Goal: Complete application form

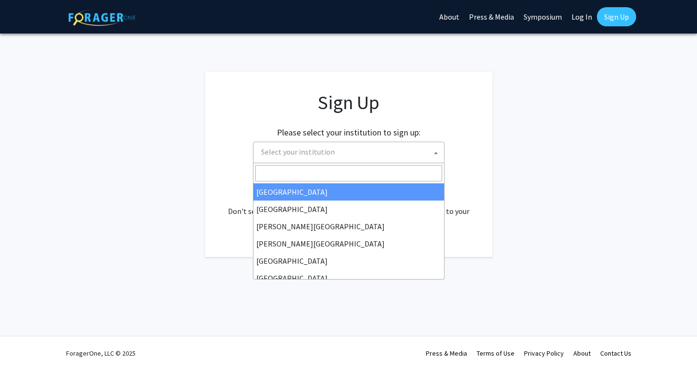
click at [419, 150] on span "Select your institution" at bounding box center [350, 152] width 187 height 20
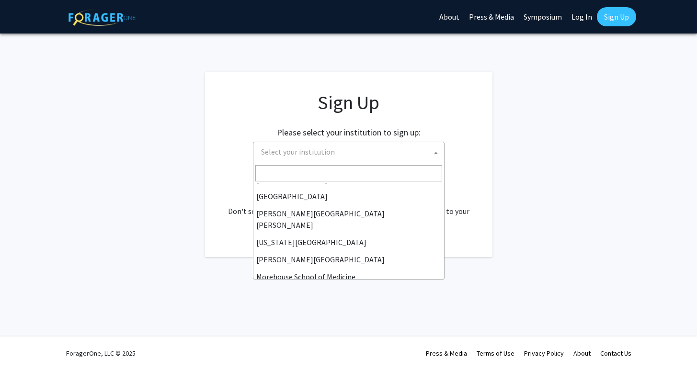
scroll to position [169, 0]
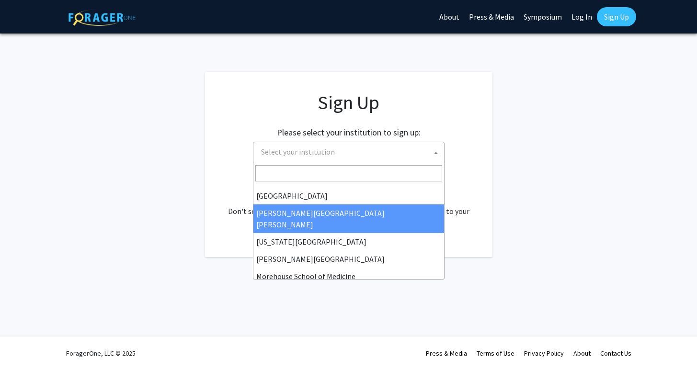
select select "1"
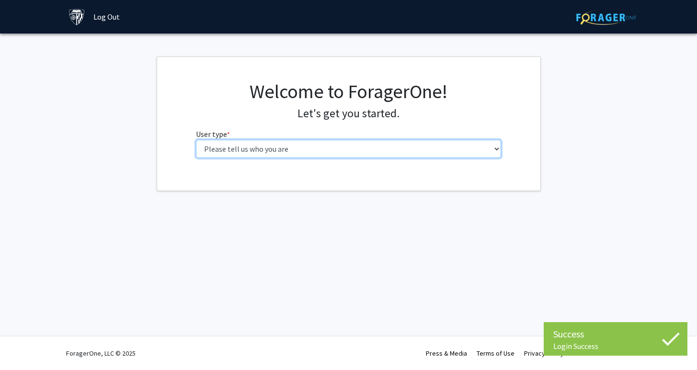
click at [383, 150] on select "Please tell us who you are Undergraduate Student Master's Student Doctoral Cand…" at bounding box center [348, 149] width 305 height 18
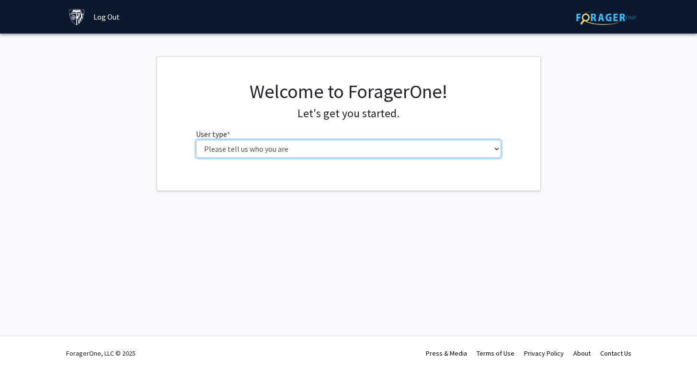
select select "3: doc"
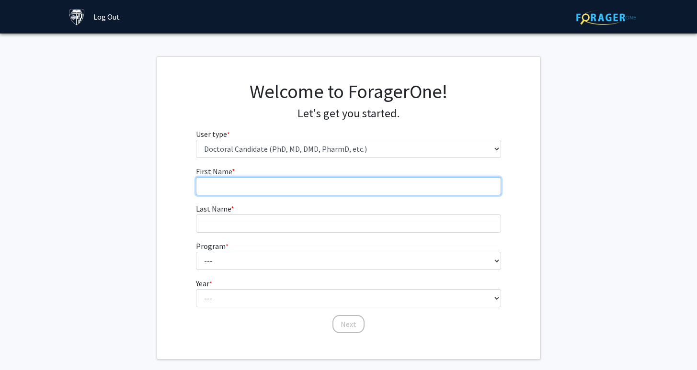
click at [356, 185] on input "First Name * required" at bounding box center [348, 186] width 305 height 18
type input "Erin"
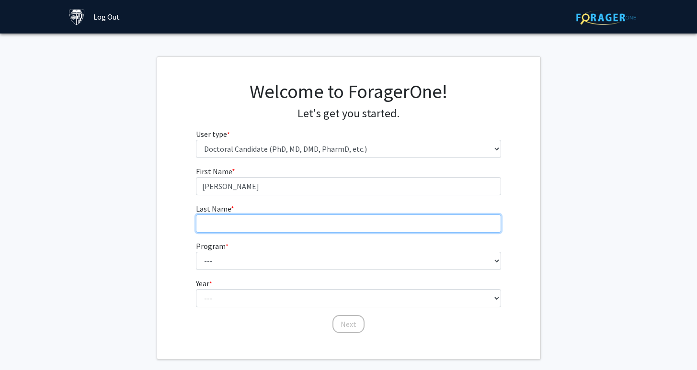
click at [326, 225] on input "Last Name * required" at bounding box center [348, 224] width 305 height 18
type input "Liter"
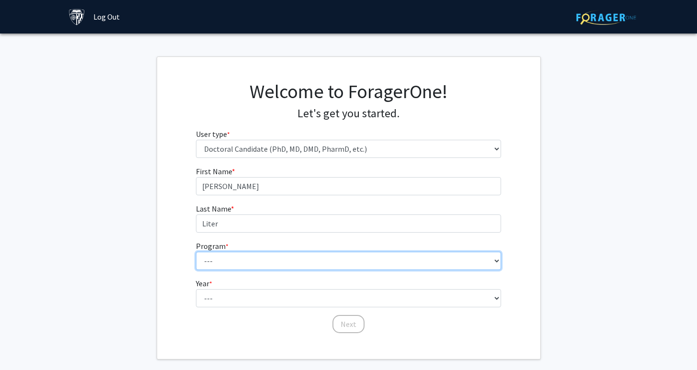
click at [320, 261] on select "--- Adult-Gerontological Acute Care Nurse Practitioner Adult-Gerontological Cri…" at bounding box center [348, 261] width 305 height 18
select select "27: 30"
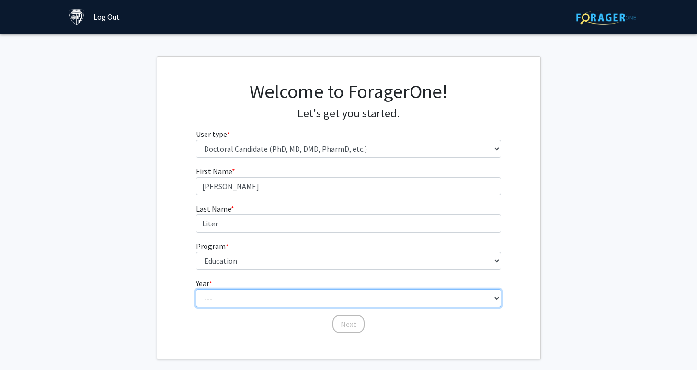
click at [265, 297] on select "--- First Year Second Year Third Year Fourth Year Fifth Year Sixth Year Seventh…" at bounding box center [348, 298] width 305 height 18
select select "1: first_year"
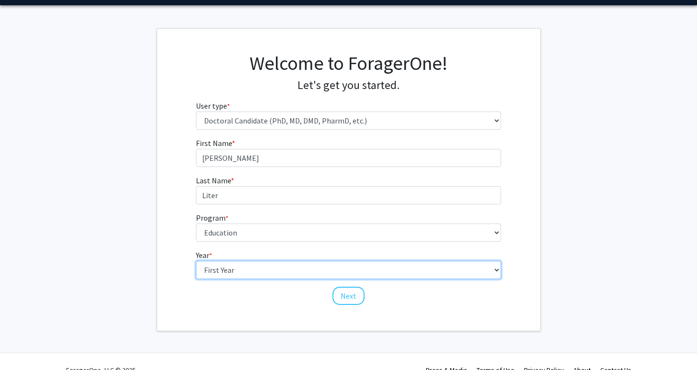
scroll to position [33, 0]
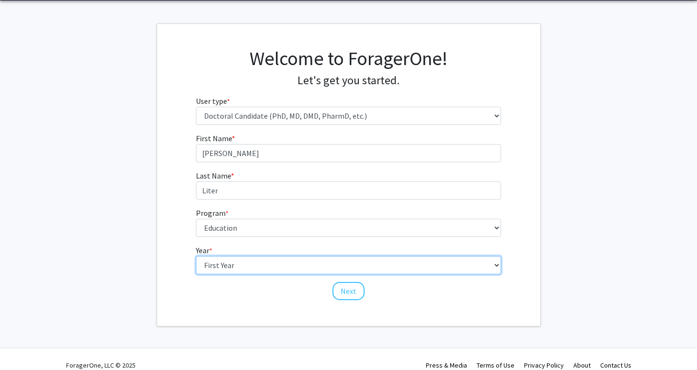
click at [267, 266] on select "--- First Year Second Year Third Year Fourth Year Fifth Year Sixth Year Seventh…" at bounding box center [348, 265] width 305 height 18
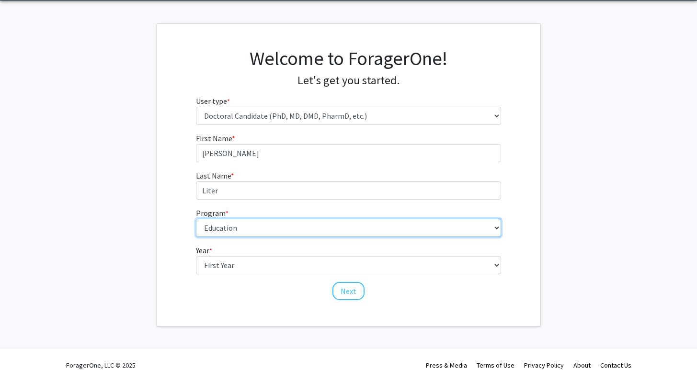
click at [269, 228] on select "--- Adult-Gerontological Acute Care Nurse Practitioner Adult-Gerontological Cri…" at bounding box center [348, 228] width 305 height 18
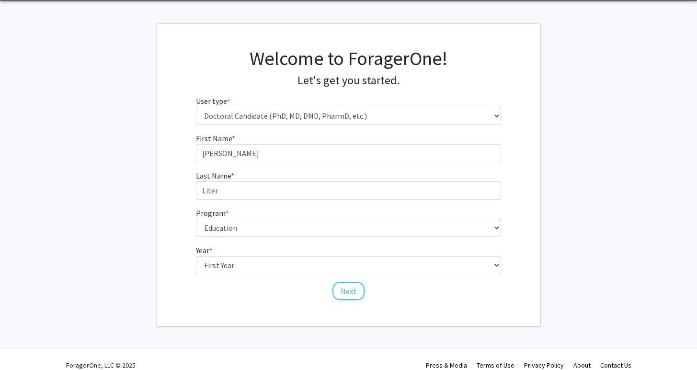
click at [122, 188] on fg-get-started "Welcome to ForagerOne! Let's get you started. User type * required Please tell …" at bounding box center [348, 174] width 697 height 303
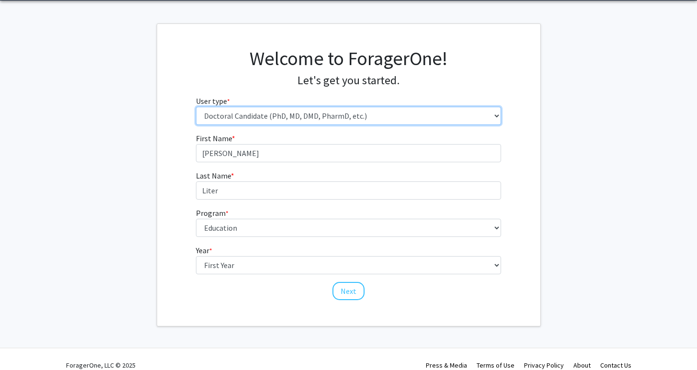
click at [272, 114] on select "Please tell us who you are Undergraduate Student Master's Student Doctoral Cand…" at bounding box center [348, 116] width 305 height 18
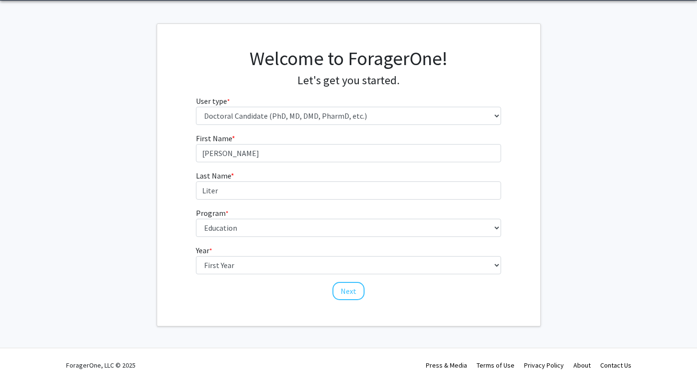
click at [120, 248] on fg-get-started "Welcome to ForagerOne! Let's get you started. User type * required Please tell …" at bounding box center [348, 174] width 697 height 303
click at [351, 289] on button "Next" at bounding box center [348, 291] width 32 height 18
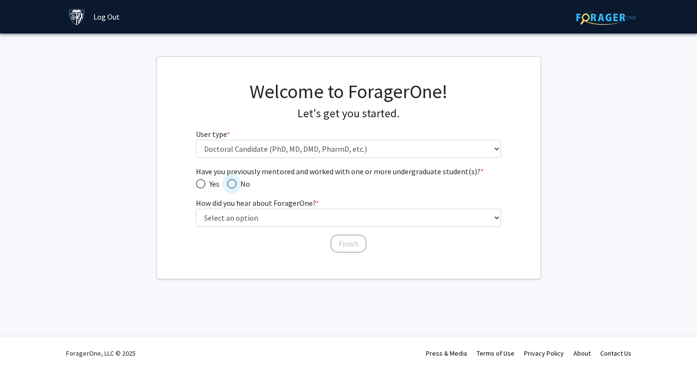
click at [233, 182] on span "Have you previously mentored and worked with one or more undergraduate student(…" at bounding box center [232, 184] width 10 height 10
click at [233, 182] on input "No" at bounding box center [232, 184] width 10 height 10
radio input "true"
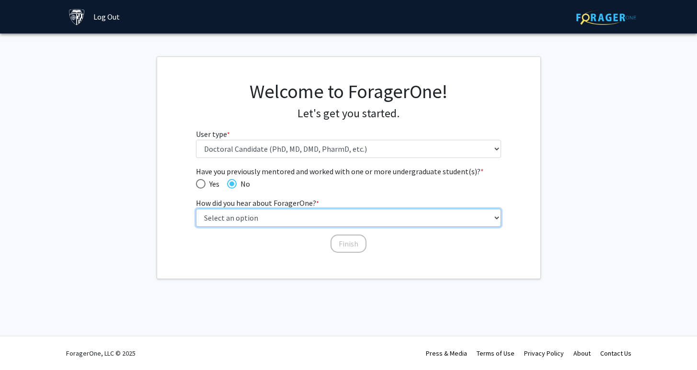
click at [245, 217] on select "Select an option Peer/student recommendation Faculty/staff recommendation Unive…" at bounding box center [348, 218] width 305 height 18
select select "3: university_website"
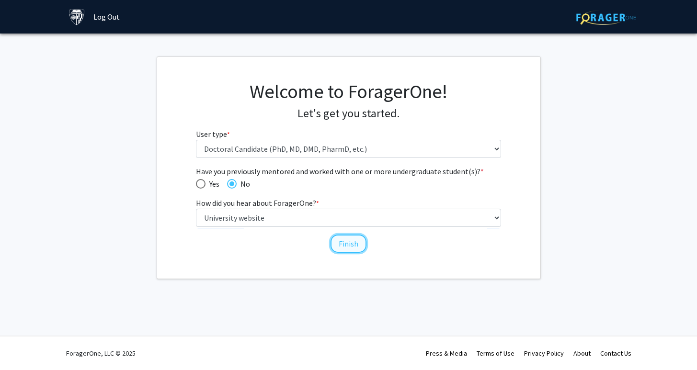
click at [343, 243] on button "Finish" at bounding box center [349, 244] width 36 height 18
